Goal: Task Accomplishment & Management: Manage account settings

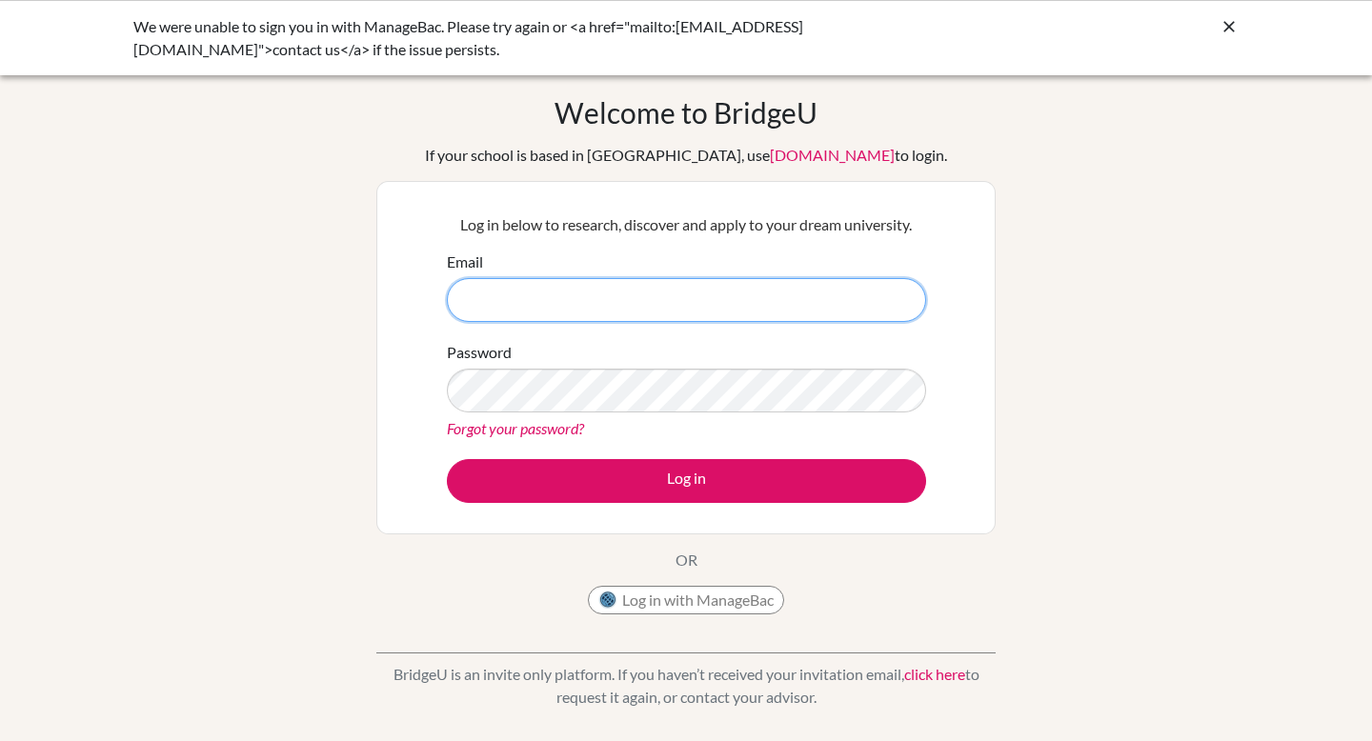
click at [585, 297] on input "Email" at bounding box center [686, 300] width 479 height 44
type input "[EMAIL_ADDRESS][DOMAIN_NAME]"
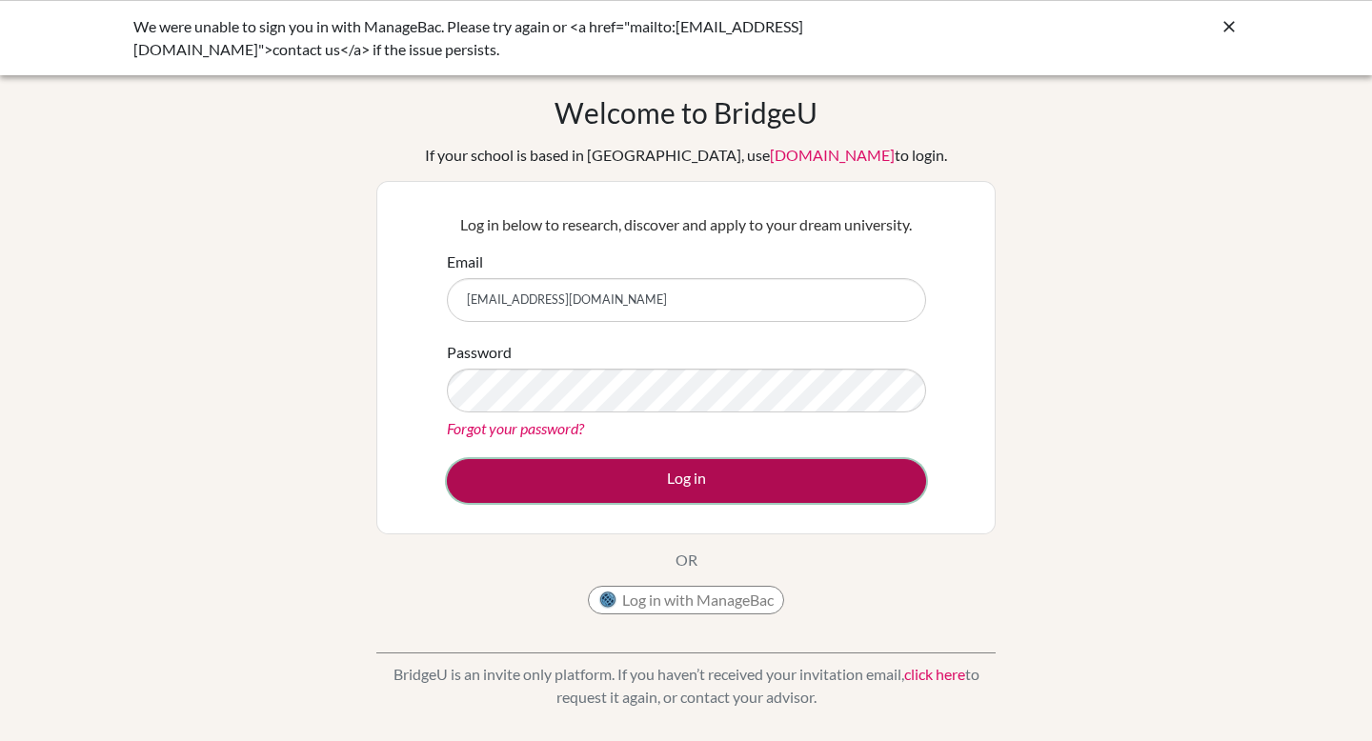
click at [761, 472] on button "Log in" at bounding box center [686, 481] width 479 height 44
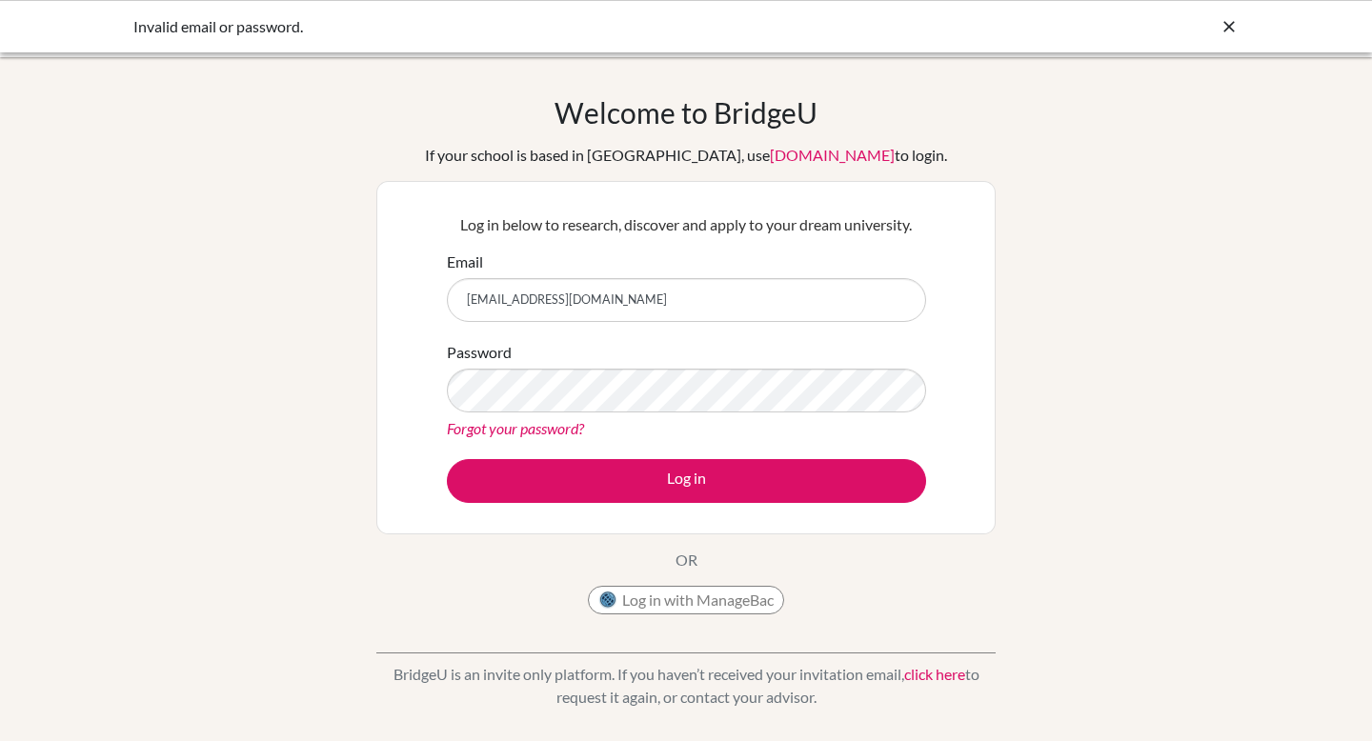
click at [856, 322] on form "Email [EMAIL_ADDRESS][DOMAIN_NAME] Password Forgot your password? Log in" at bounding box center [686, 377] width 479 height 252
click at [482, 432] on link "Forgot your password?" at bounding box center [515, 428] width 137 height 18
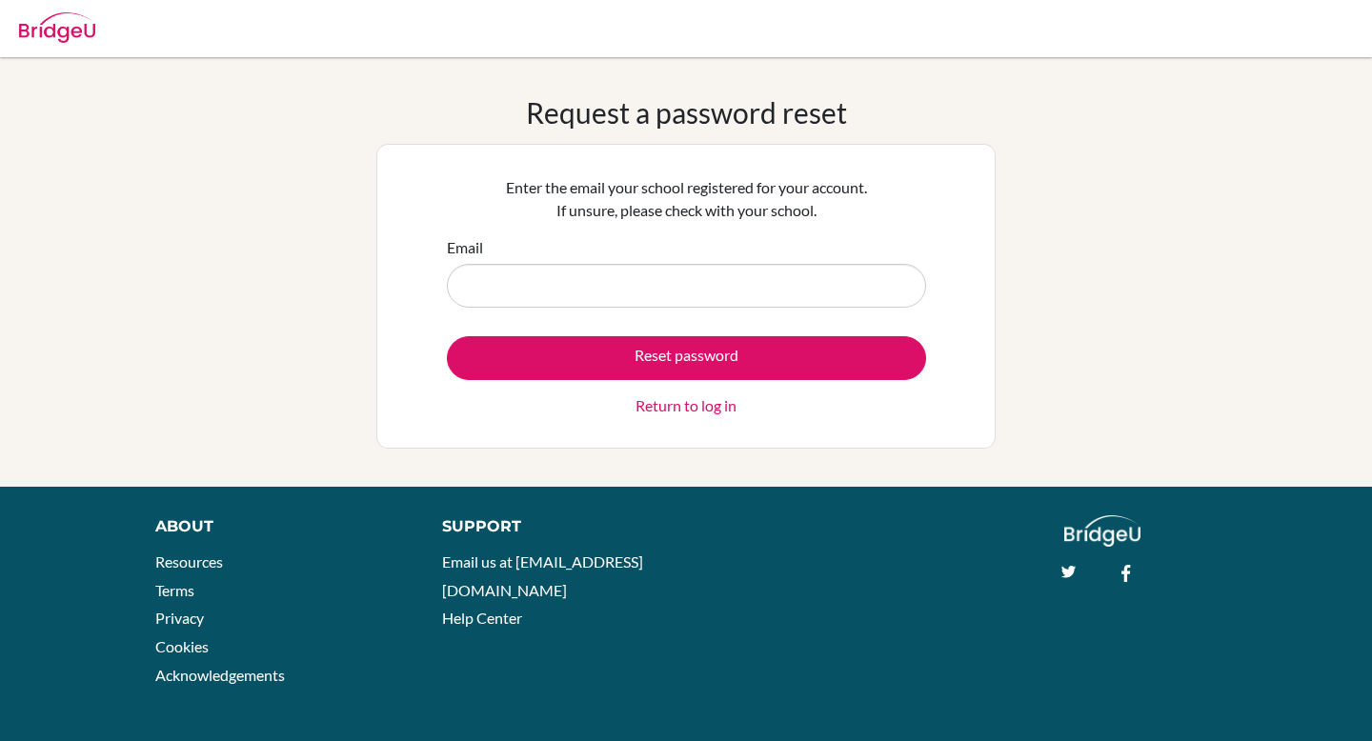
click at [622, 277] on input "Email" at bounding box center [686, 286] width 479 height 44
click at [542, 301] on input "Email" at bounding box center [686, 286] width 479 height 44
type input "[EMAIL_ADDRESS][DOMAIN_NAME]"
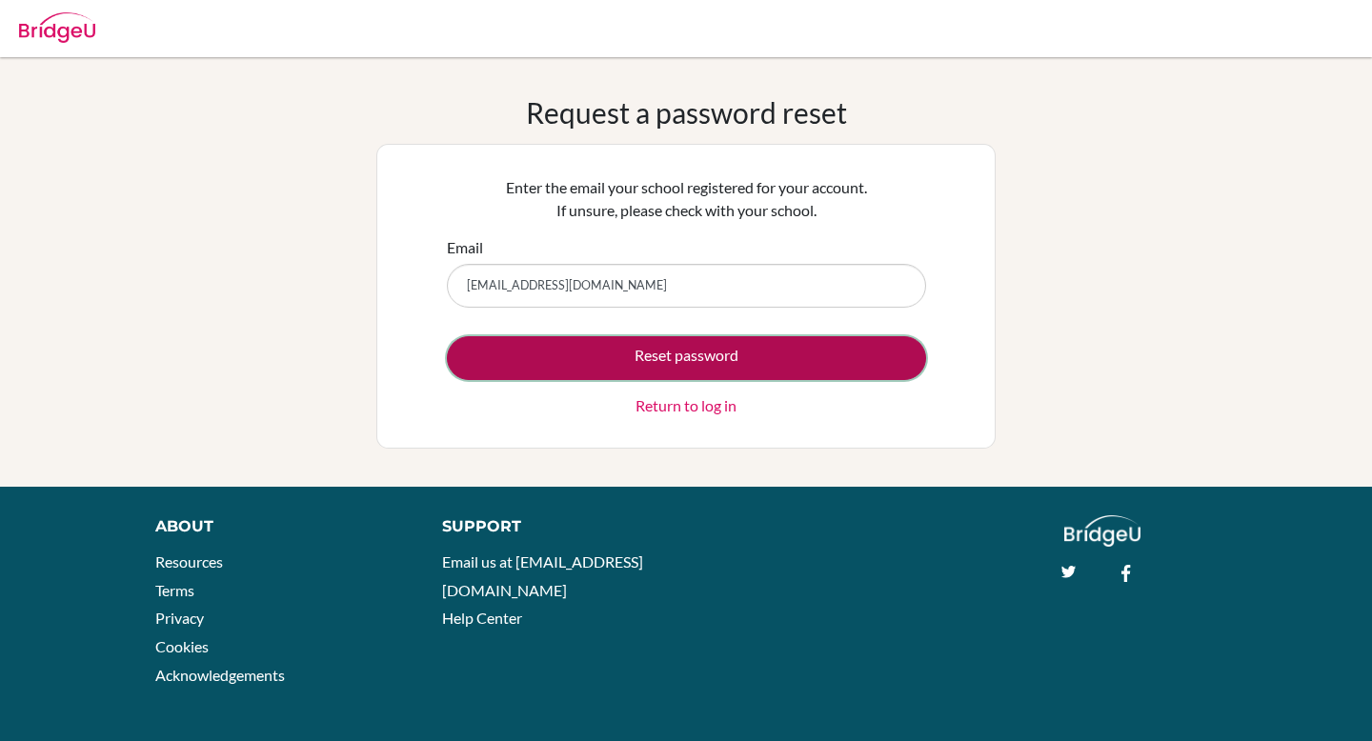
click at [618, 366] on button "Reset password" at bounding box center [686, 358] width 479 height 44
